Goal: Task Accomplishment & Management: Manage account settings

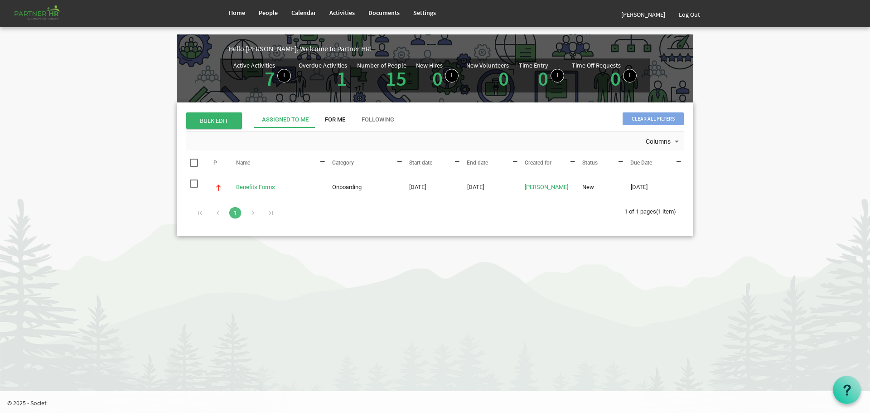
click at [336, 119] on div "For Me" at bounding box center [335, 120] width 20 height 9
click at [287, 117] on div "Assigned To Me" at bounding box center [285, 120] width 47 height 9
click at [335, 120] on div "For Me" at bounding box center [335, 120] width 20 height 9
click at [396, 74] on link "15" at bounding box center [396, 78] width 21 height 25
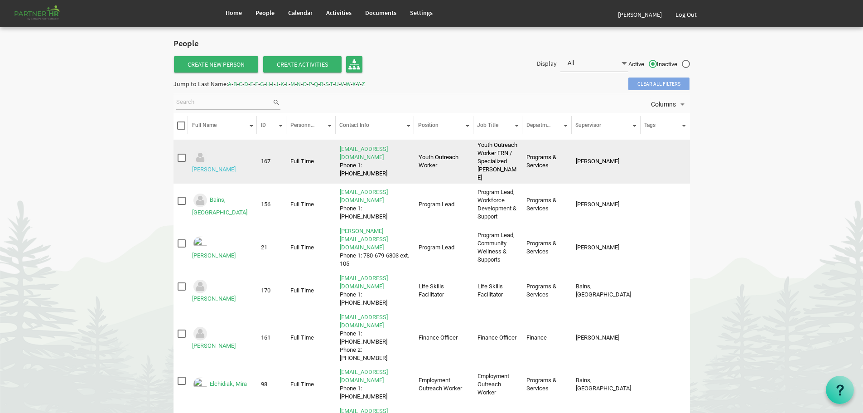
click at [229, 166] on link "Adkins, Megan" at bounding box center [213, 169] width 43 height 7
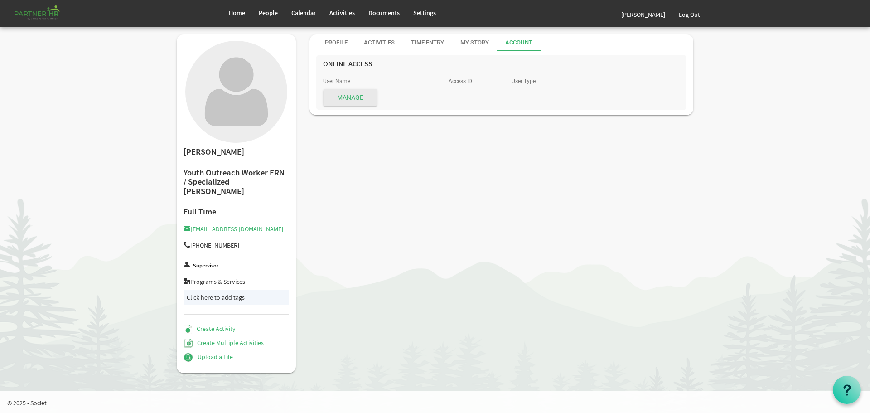
click at [520, 41] on div "Account" at bounding box center [518, 43] width 27 height 9
click at [333, 42] on div "Profile" at bounding box center [336, 43] width 23 height 9
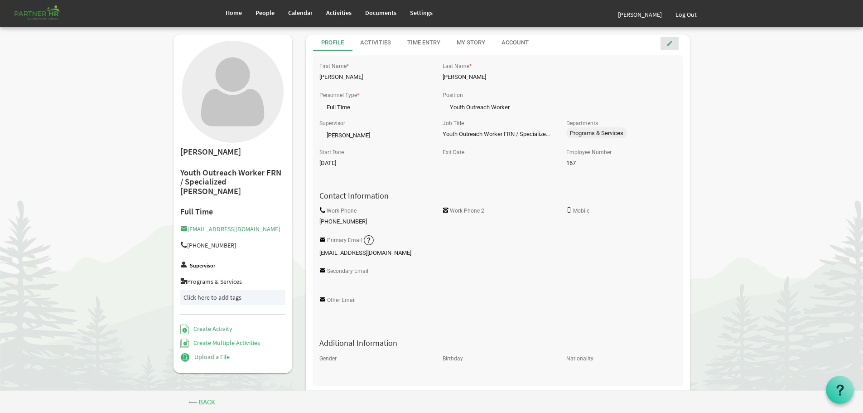
click at [671, 43] on span at bounding box center [669, 43] width 6 height 6
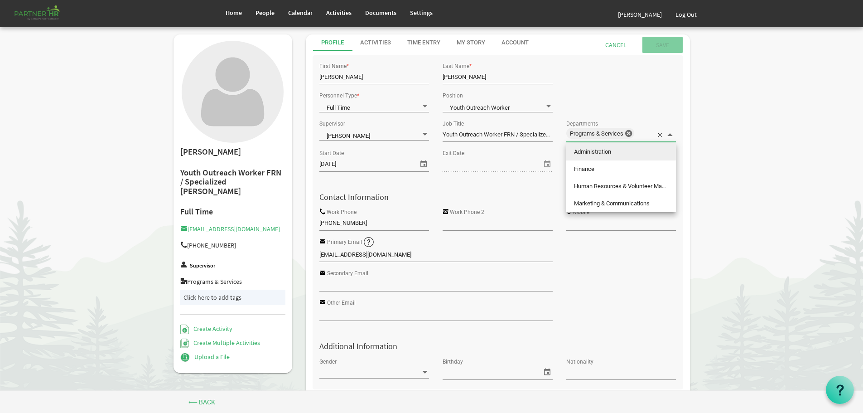
click at [670, 135] on span at bounding box center [670, 134] width 8 height 8
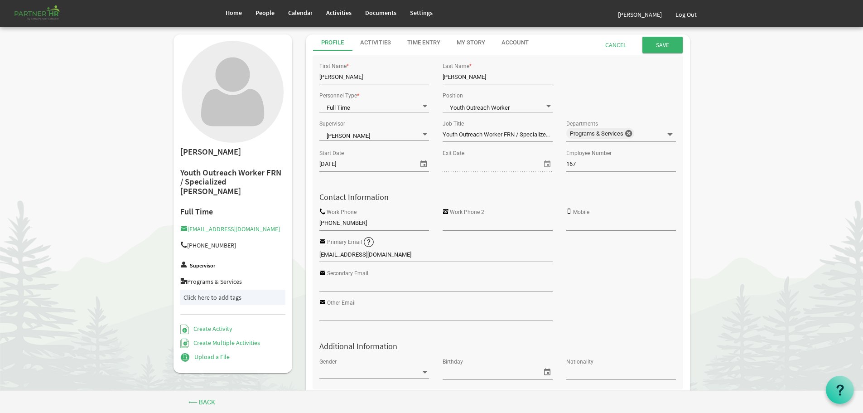
click at [644, 92] on div "Personnel Type * Full Time Full Time Position Youth Outreach Worker Youth Outre…" at bounding box center [498, 103] width 371 height 28
click at [372, 41] on div "Activities" at bounding box center [375, 43] width 31 height 9
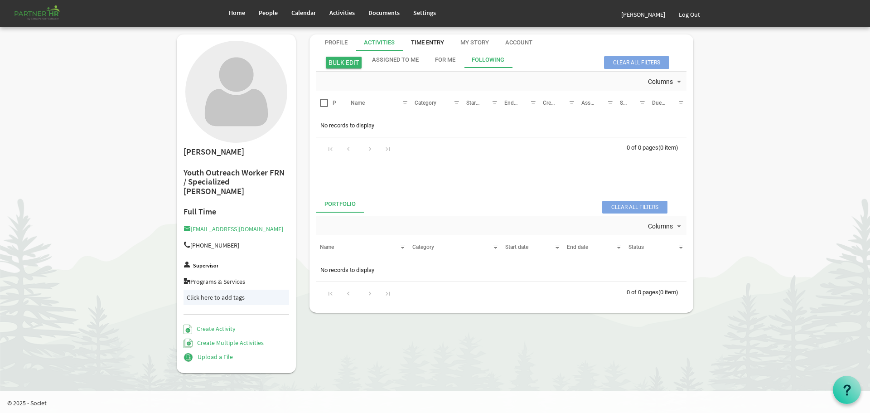
click at [427, 39] on div "Time Entry" at bounding box center [427, 43] width 33 height 9
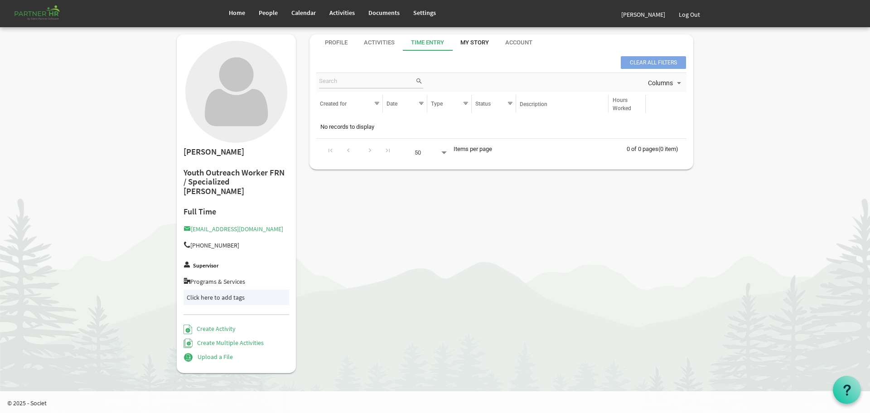
click at [474, 40] on div "My Story" at bounding box center [474, 43] width 29 height 9
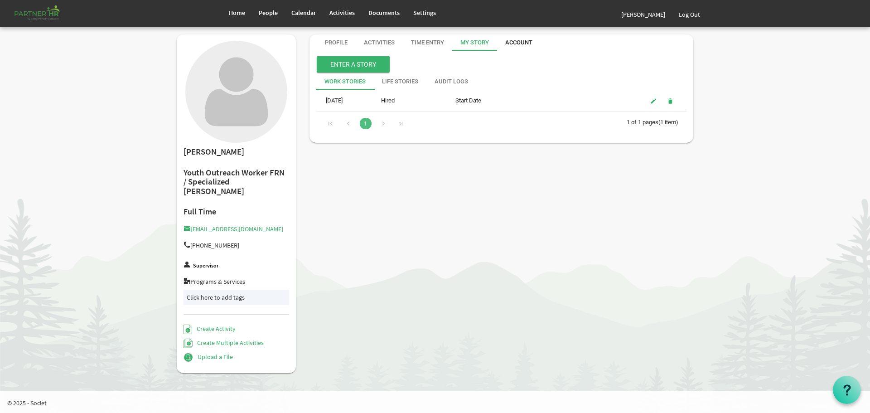
click at [521, 40] on div "Account" at bounding box center [518, 43] width 27 height 9
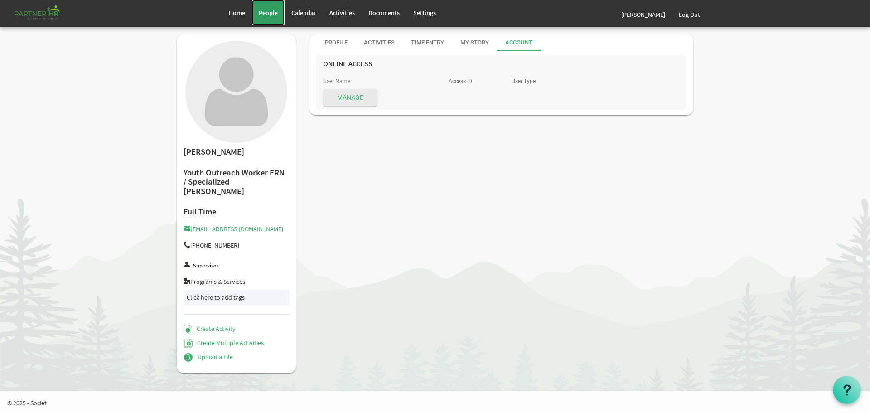
click at [269, 10] on span "People" at bounding box center [268, 13] width 19 height 8
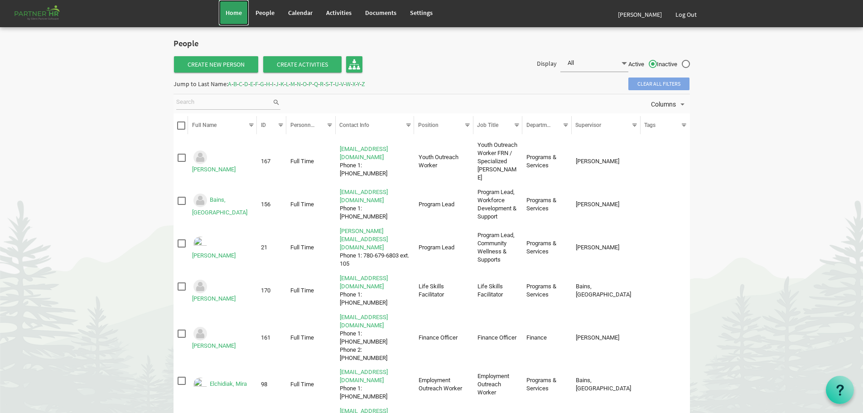
click at [231, 10] on span "Home" at bounding box center [234, 13] width 16 height 8
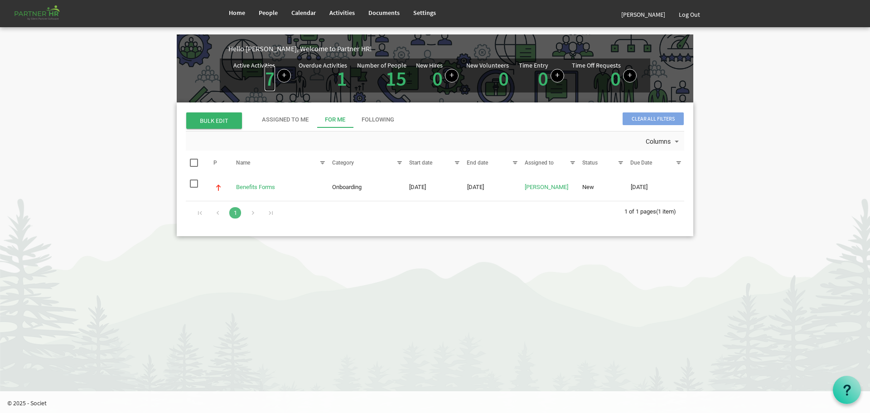
click at [270, 76] on link "7" at bounding box center [270, 78] width 10 height 25
